Goal: Task Accomplishment & Management: Use online tool/utility

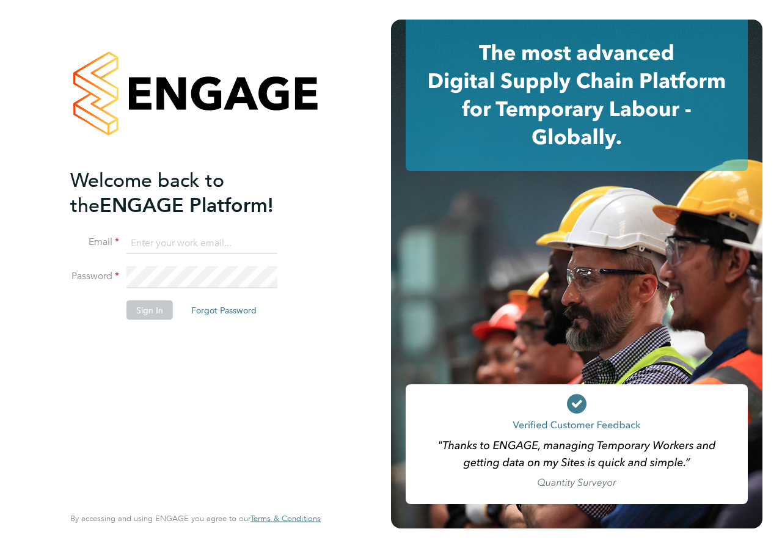
click at [166, 247] on input at bounding box center [201, 243] width 151 height 22
type input "danielle.croombs1@hays.com"
click at [138, 309] on button "Sign In" at bounding box center [149, 310] width 46 height 20
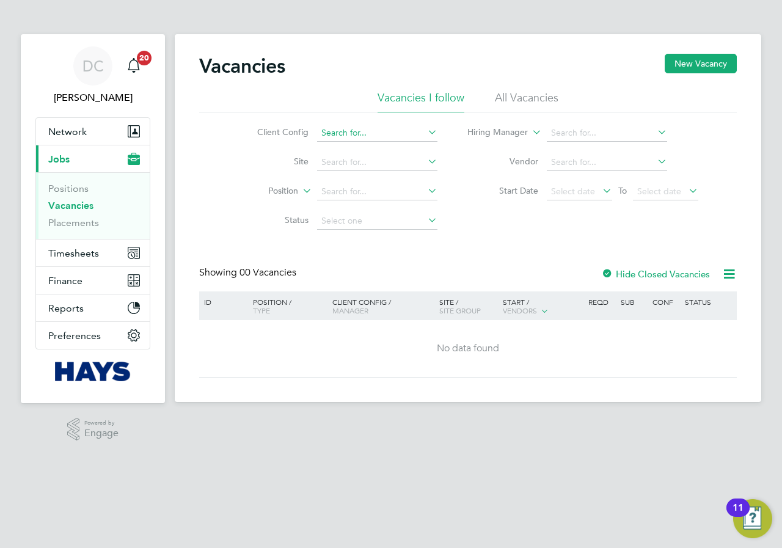
click at [372, 130] on input at bounding box center [377, 133] width 120 height 17
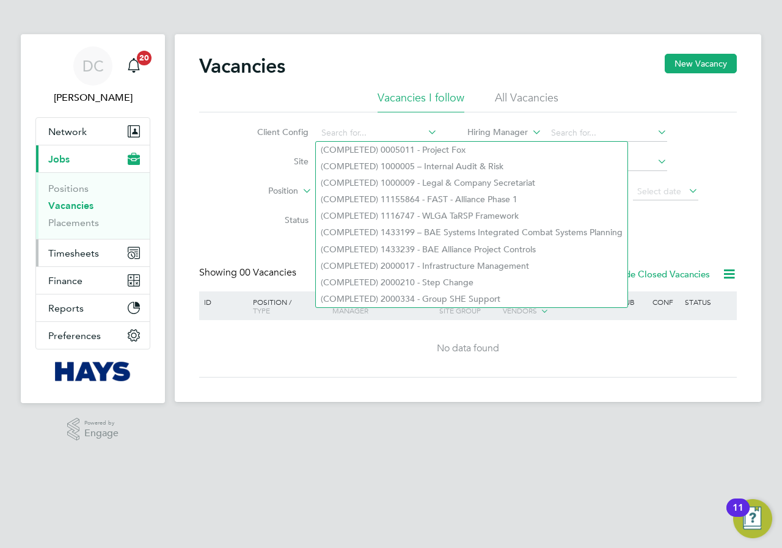
click at [71, 252] on span "Timesheets" at bounding box center [73, 253] width 51 height 12
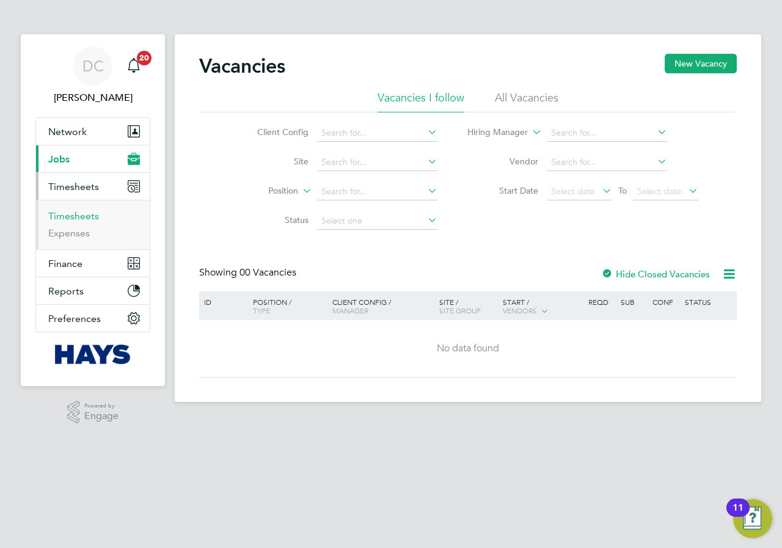
click at [73, 219] on link "Timesheets" at bounding box center [73, 216] width 51 height 12
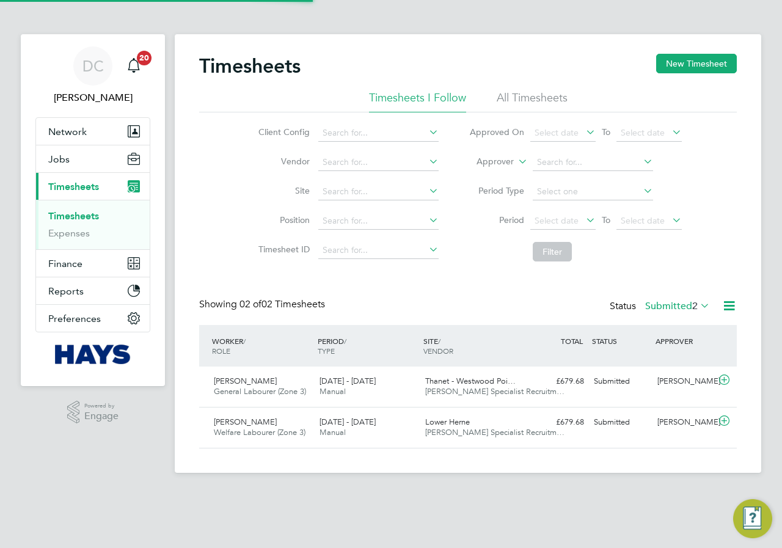
scroll to position [31, 106]
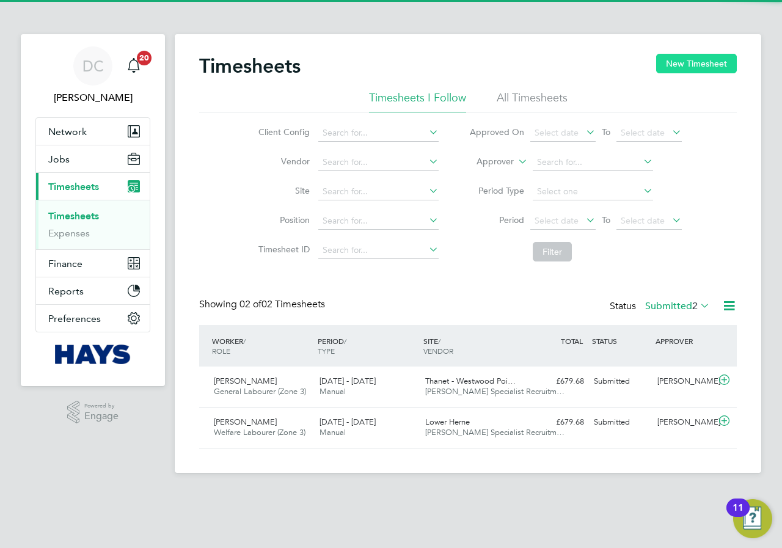
click at [704, 70] on button "New Timesheet" at bounding box center [696, 64] width 81 height 20
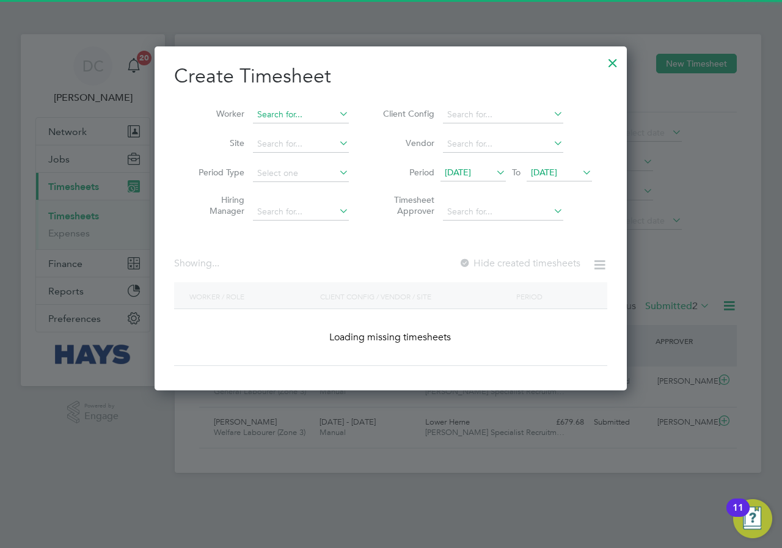
scroll to position [2424, 473]
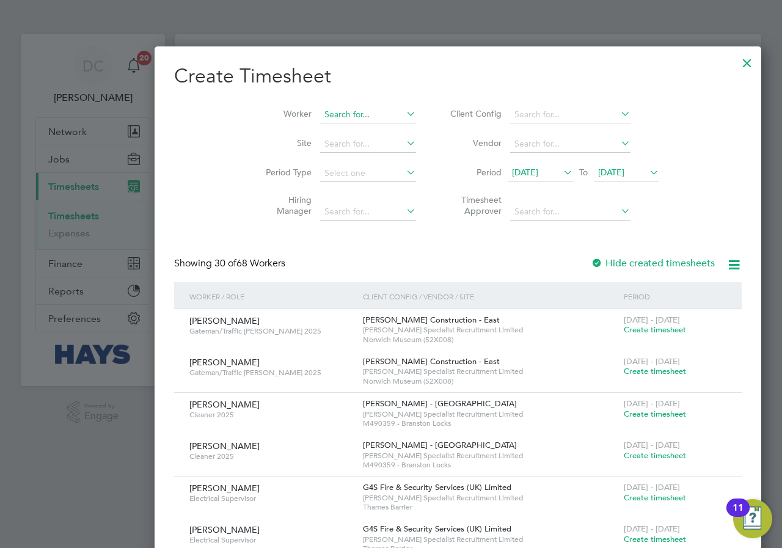
click at [320, 111] on input at bounding box center [368, 114] width 96 height 17
type input "sorin de"
click at [736, 58] on div at bounding box center [747, 60] width 22 height 22
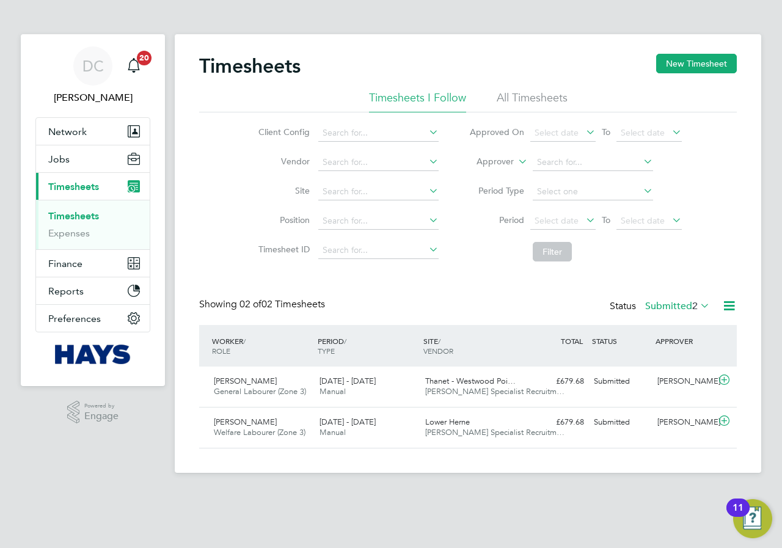
scroll to position [31, 106]
